Goal: Navigation & Orientation: Find specific page/section

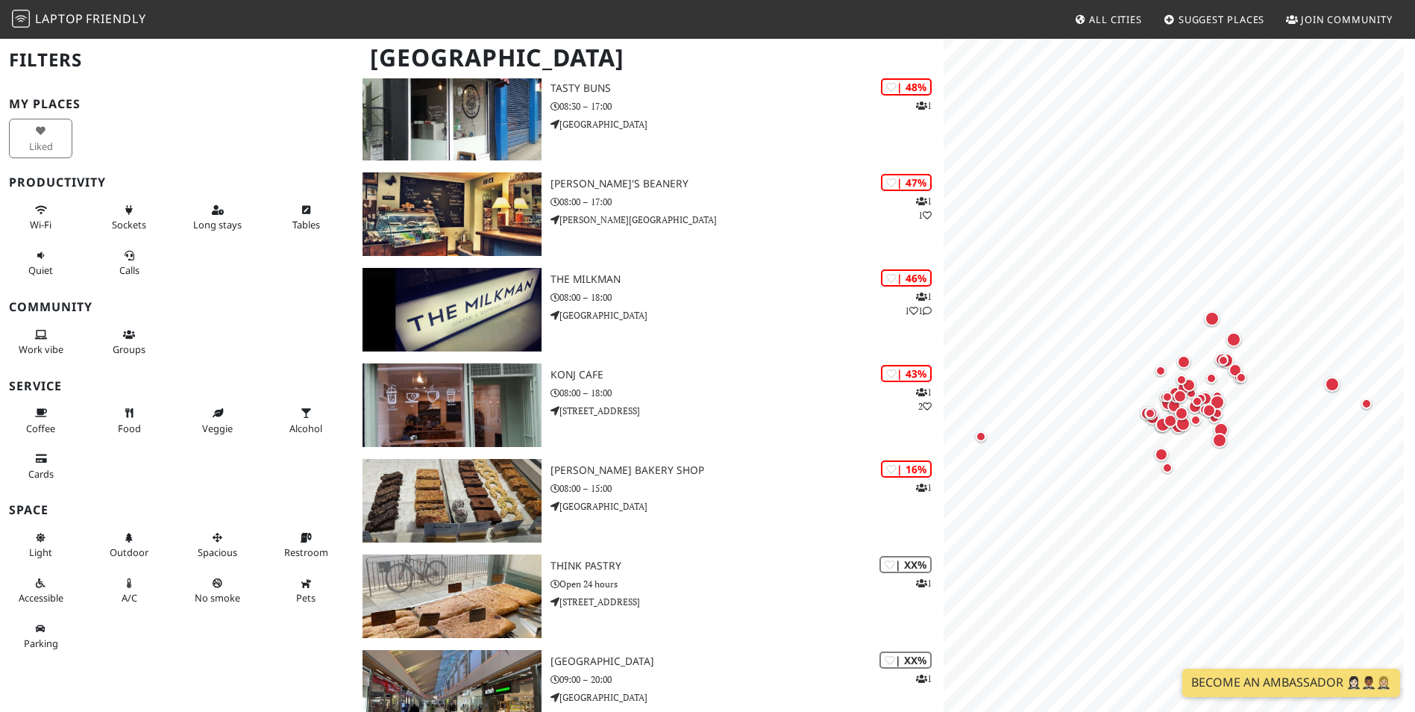
scroll to position [4375, 0]
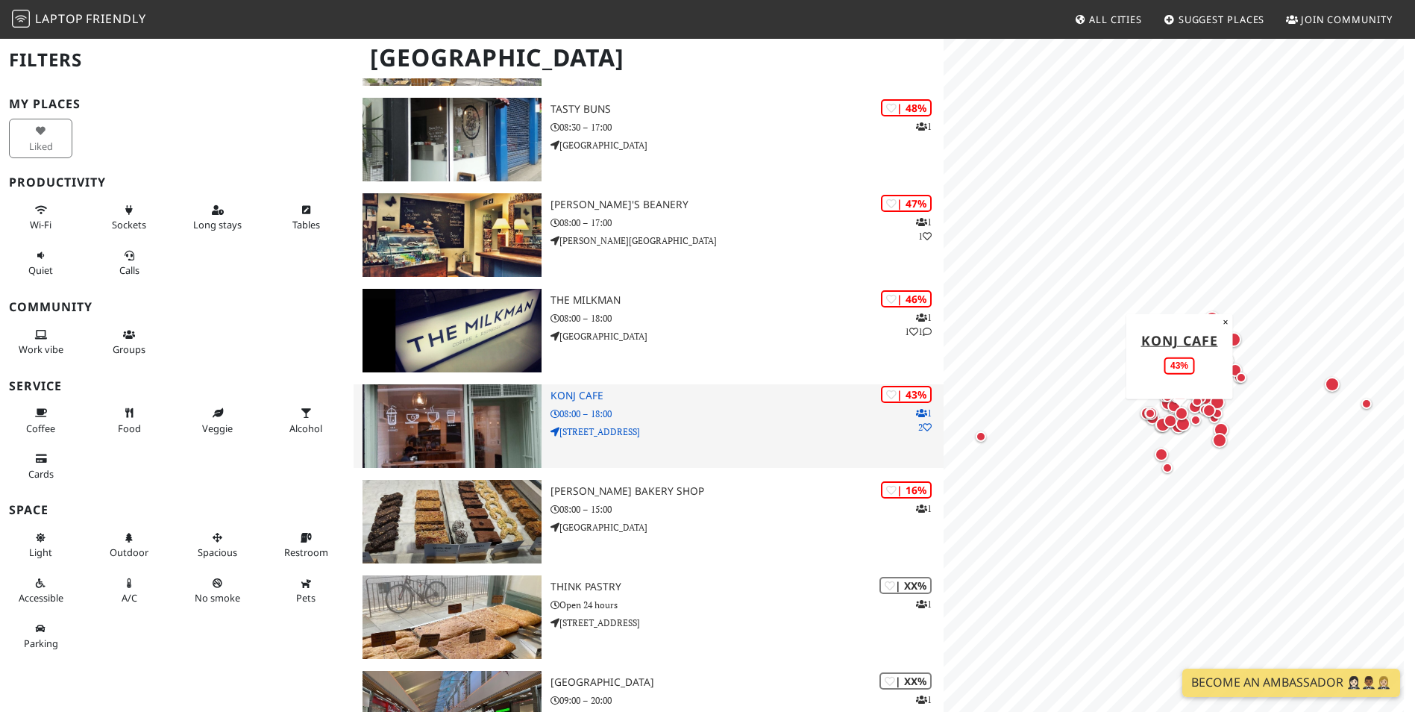
click at [413, 413] on img at bounding box center [452, 426] width 178 height 84
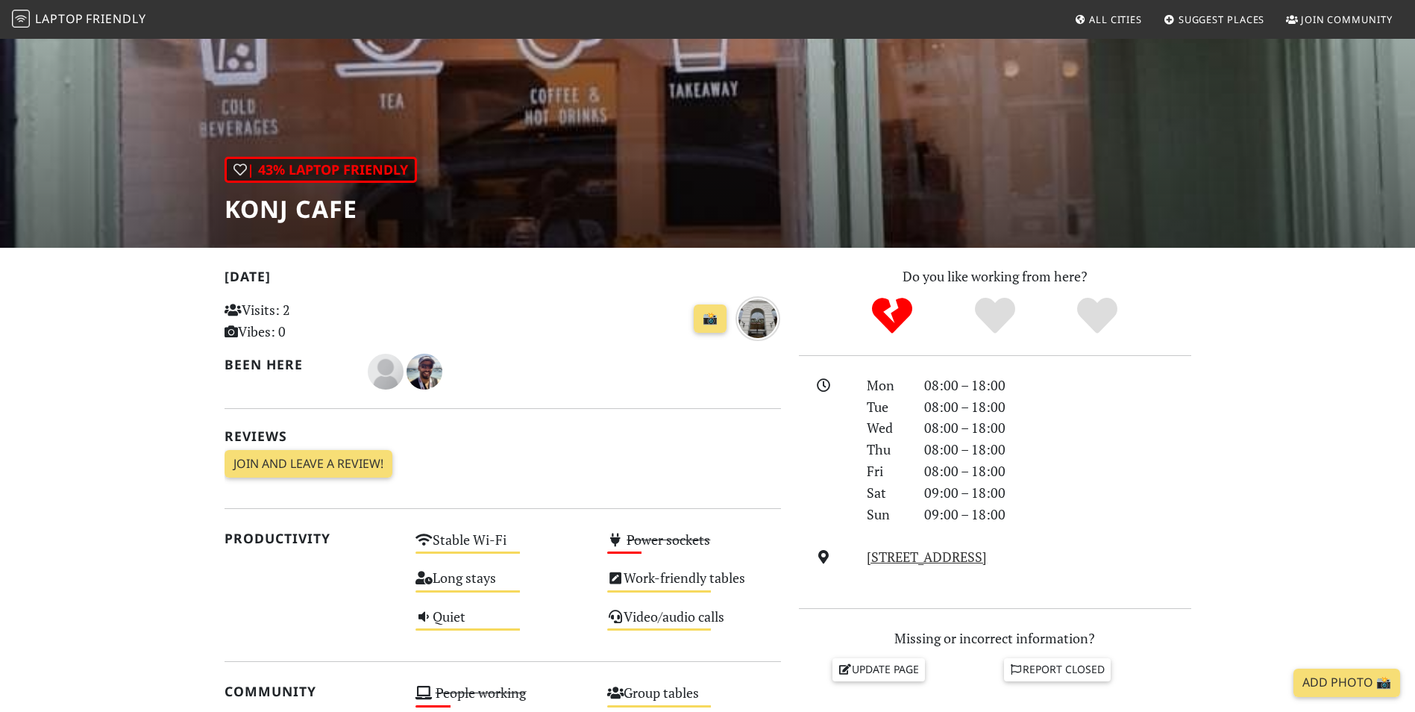
scroll to position [72, 0]
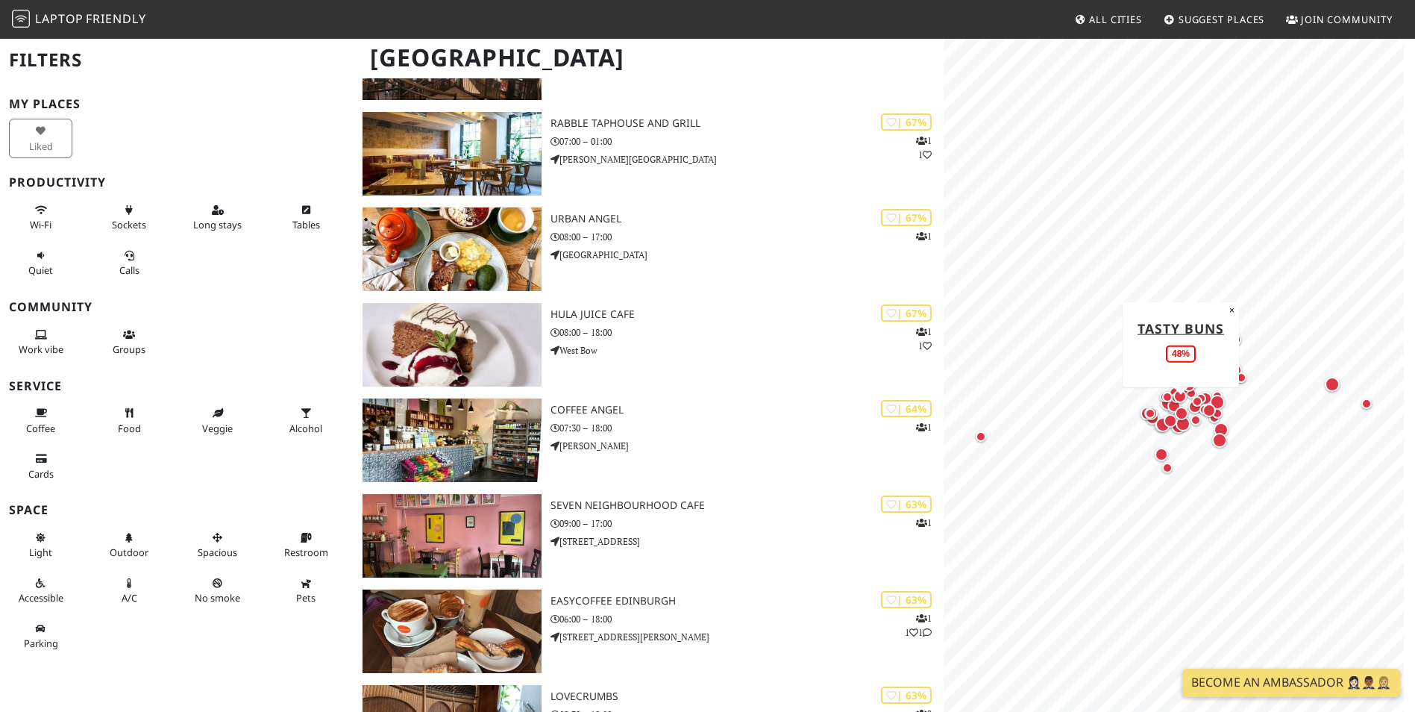
scroll to position [2084, 0]
